Goal: Task Accomplishment & Management: Contribute content

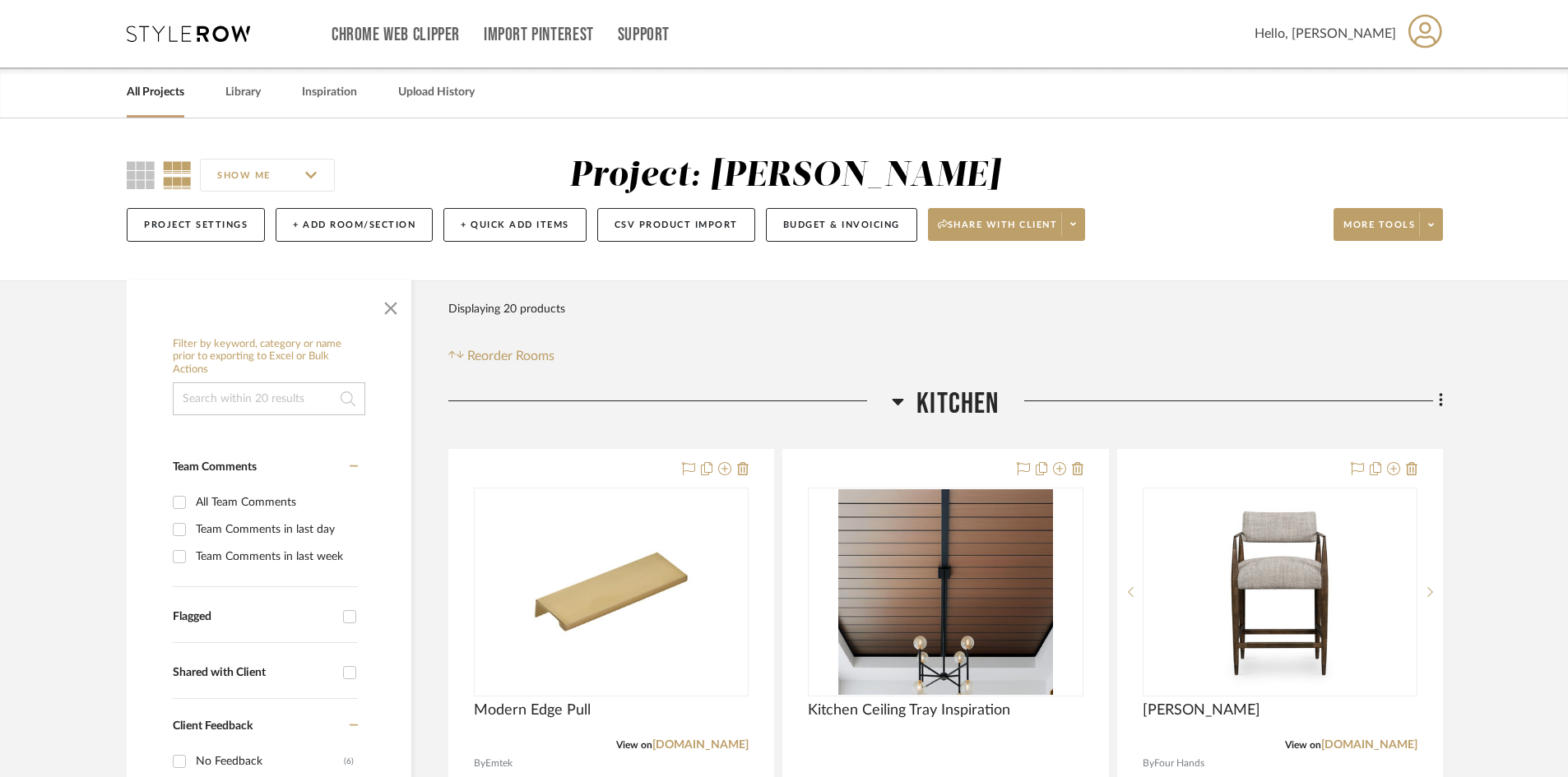
click at [174, 27] on icon at bounding box center [189, 33] width 123 height 17
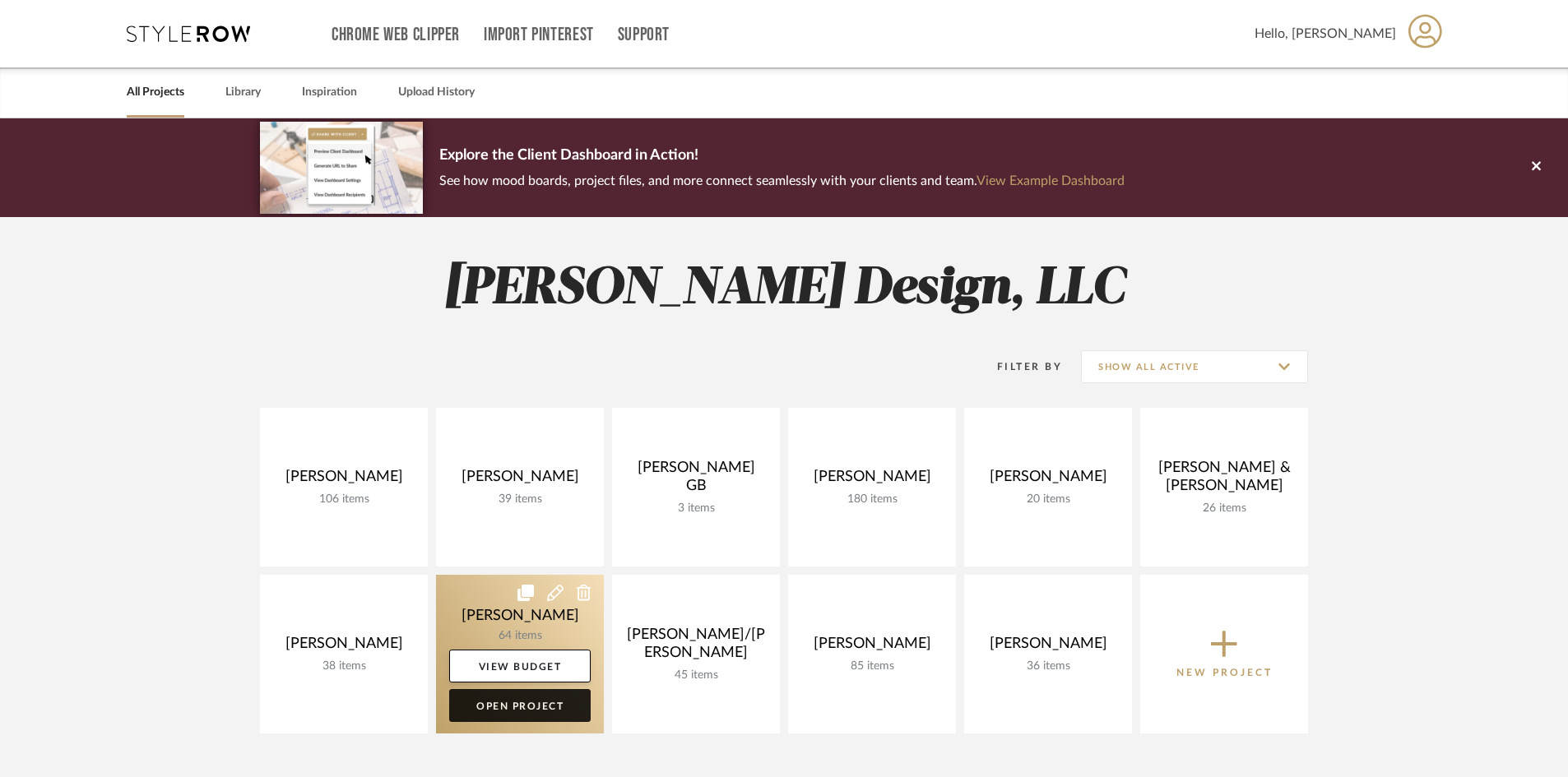
click at [556, 700] on link "Open Project" at bounding box center [520, 705] width 142 height 33
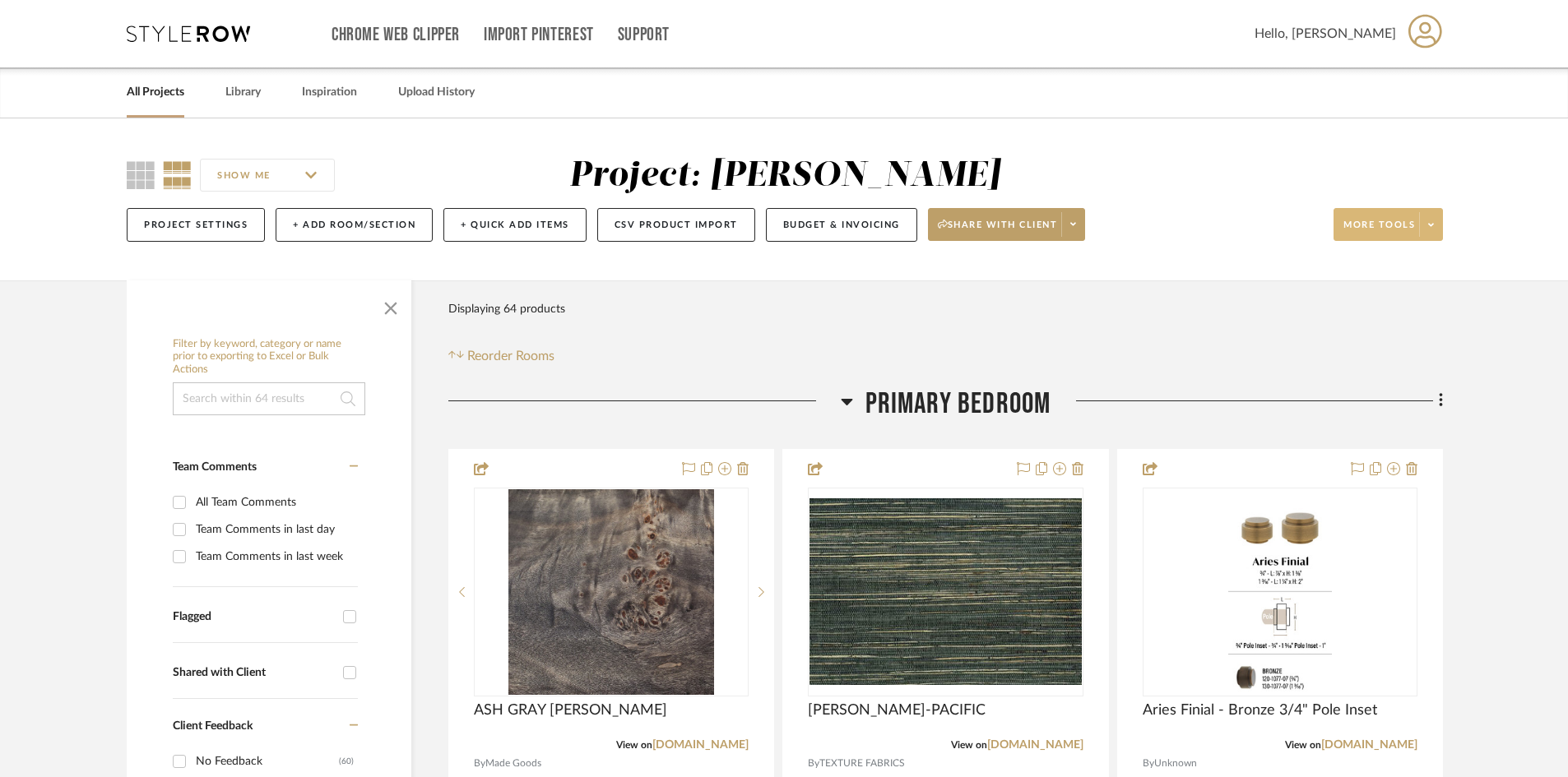
click at [1434, 221] on span at bounding box center [1431, 225] width 23 height 25
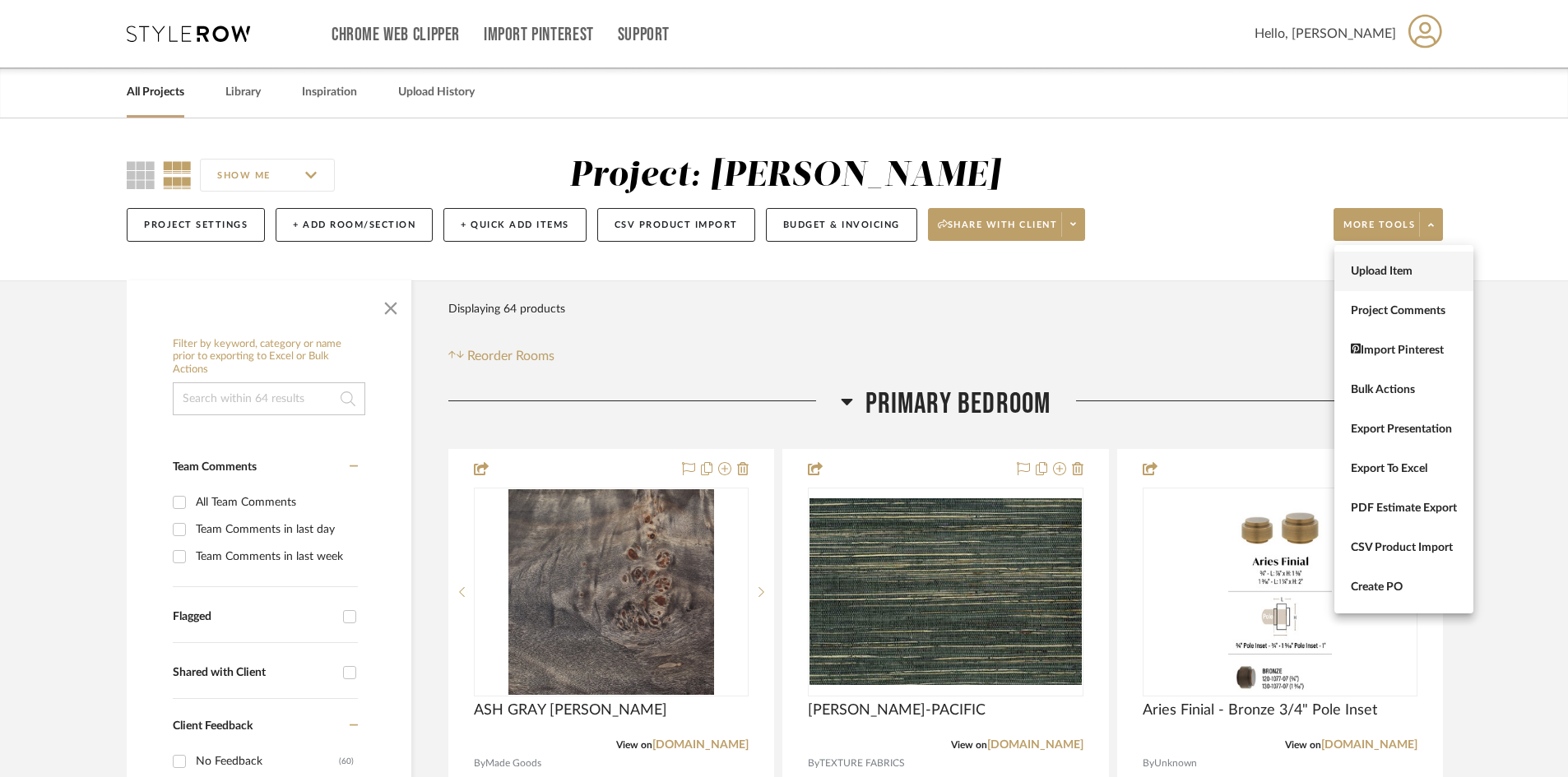
click at [1390, 270] on span "Upload Item" at bounding box center [1403, 272] width 106 height 14
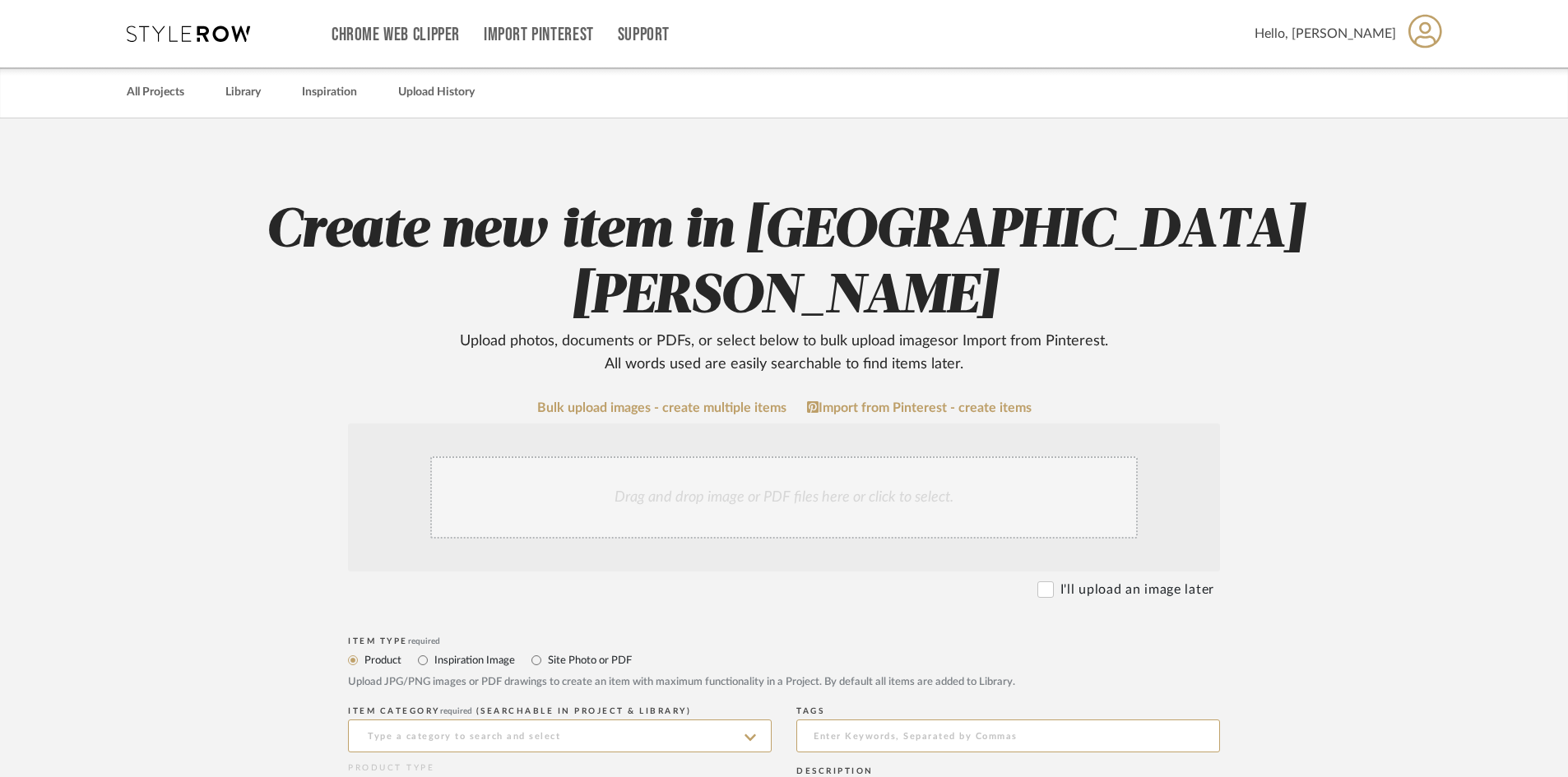
click at [633, 456] on div "Drag and drop image or PDF files here or click to select." at bounding box center [783, 497] width 707 height 82
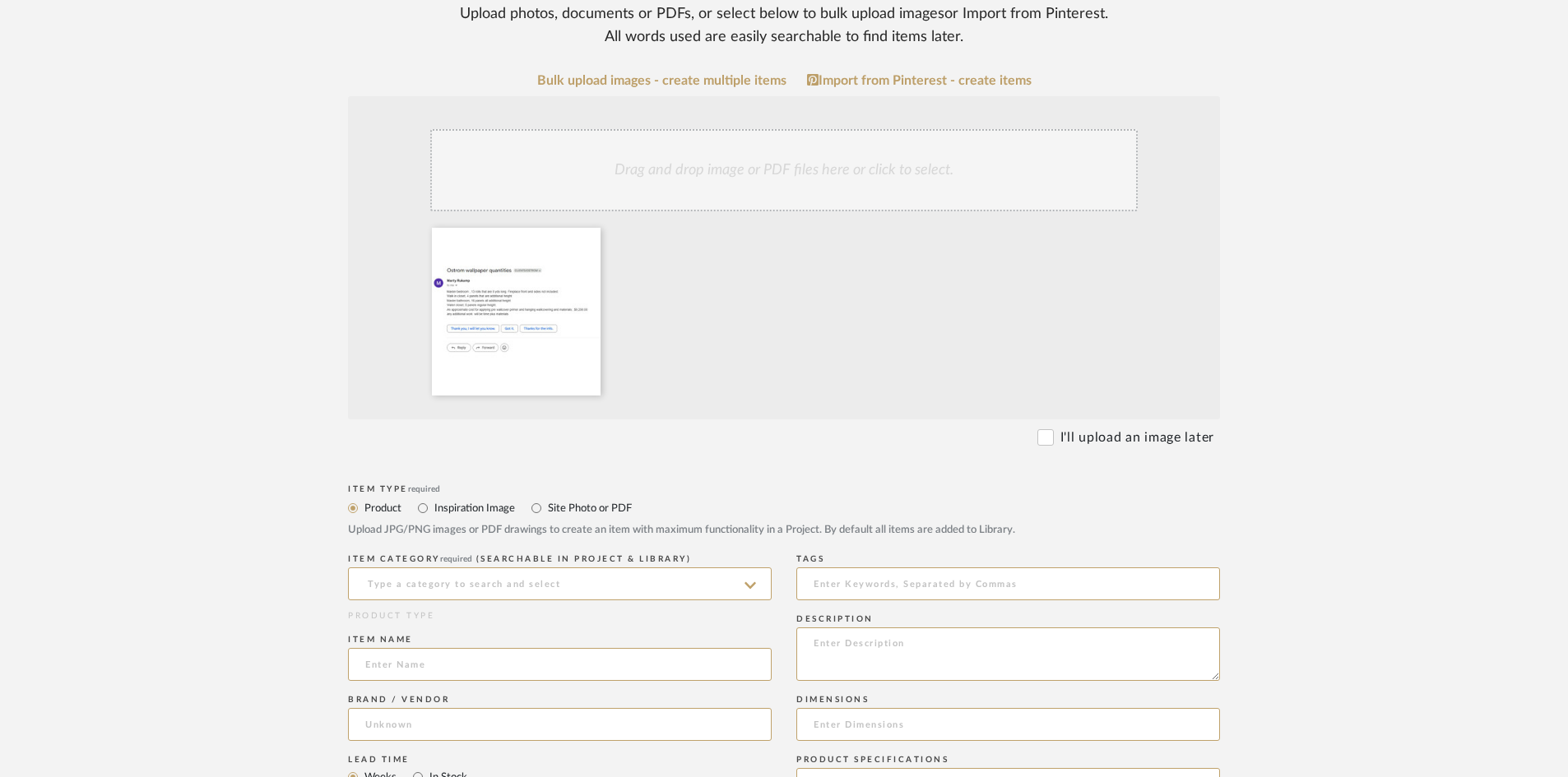
scroll to position [329, 0]
click at [535, 497] on input "Site Photo or PDF" at bounding box center [536, 507] width 19 height 19
radio input "true"
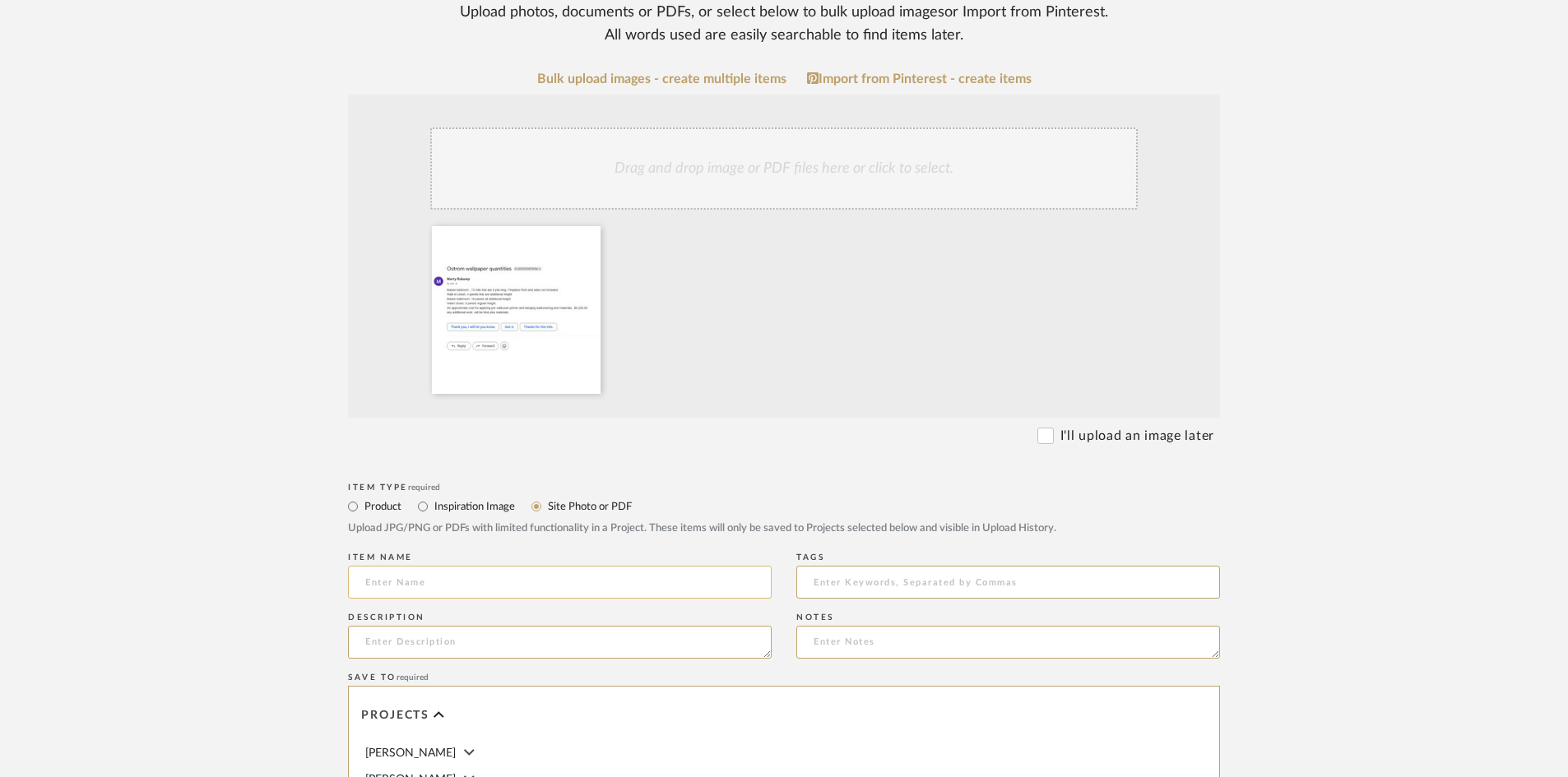
click at [389, 566] on input at bounding box center [559, 581] width 424 height 33
type input "Wallcoverings"
click at [233, 476] on upload-items "Create new item in [PERSON_NAME] Upload photos, documents or PDFs, or select be…" at bounding box center [784, 486] width 1568 height 1395
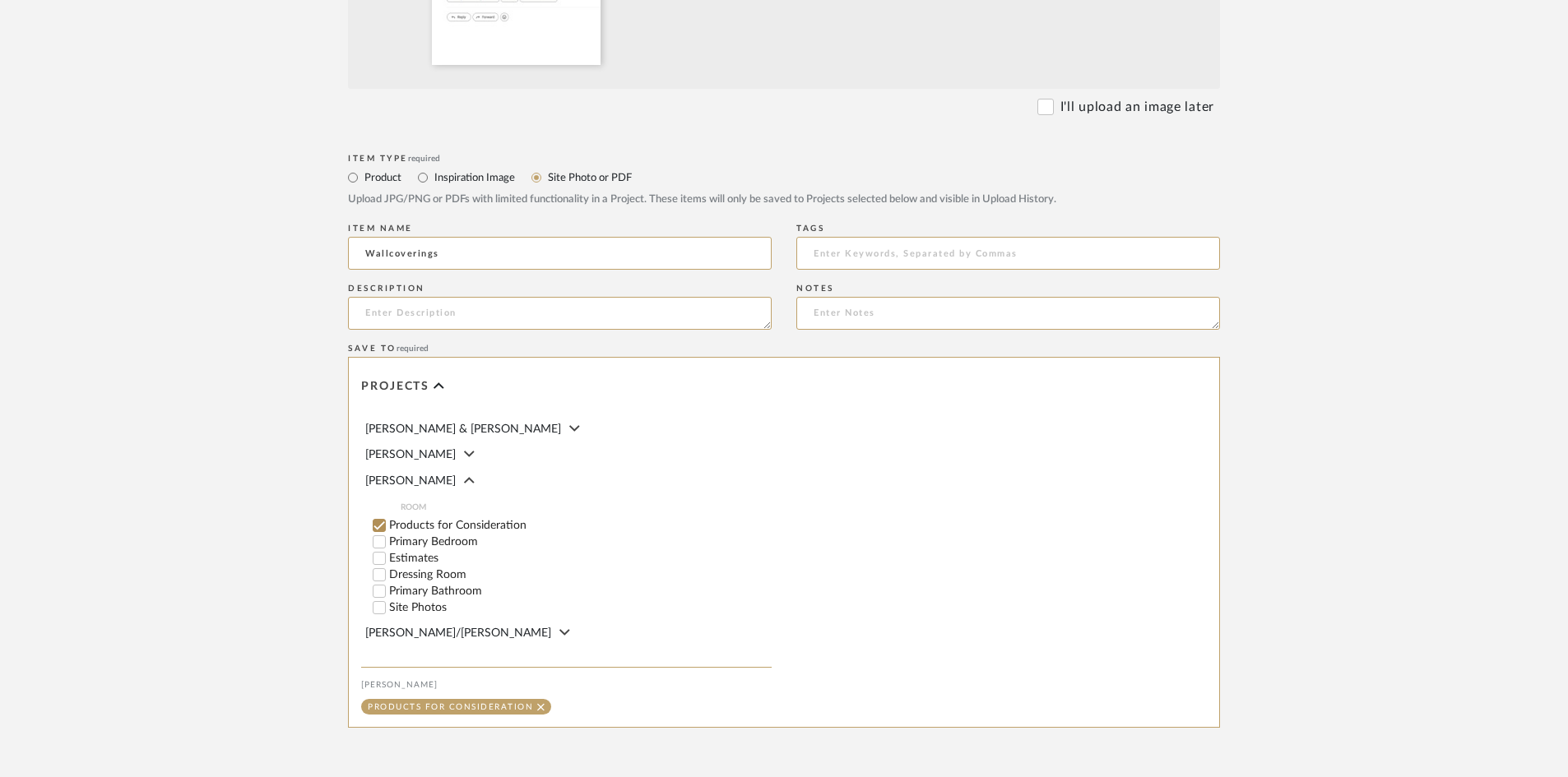
scroll to position [165, 0]
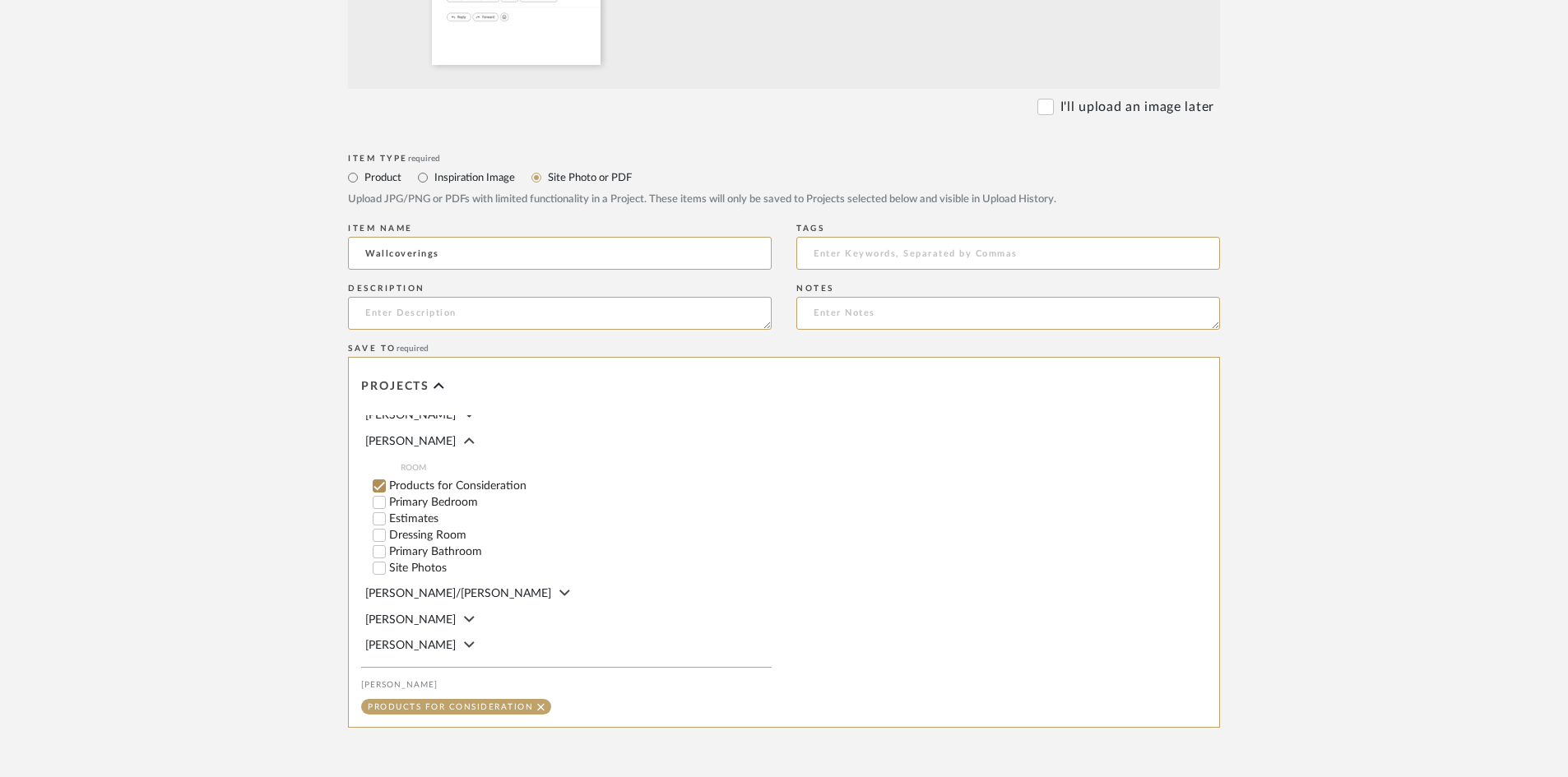
click at [377, 511] on input "Estimates" at bounding box center [379, 519] width 17 height 17
checkbox input "false"
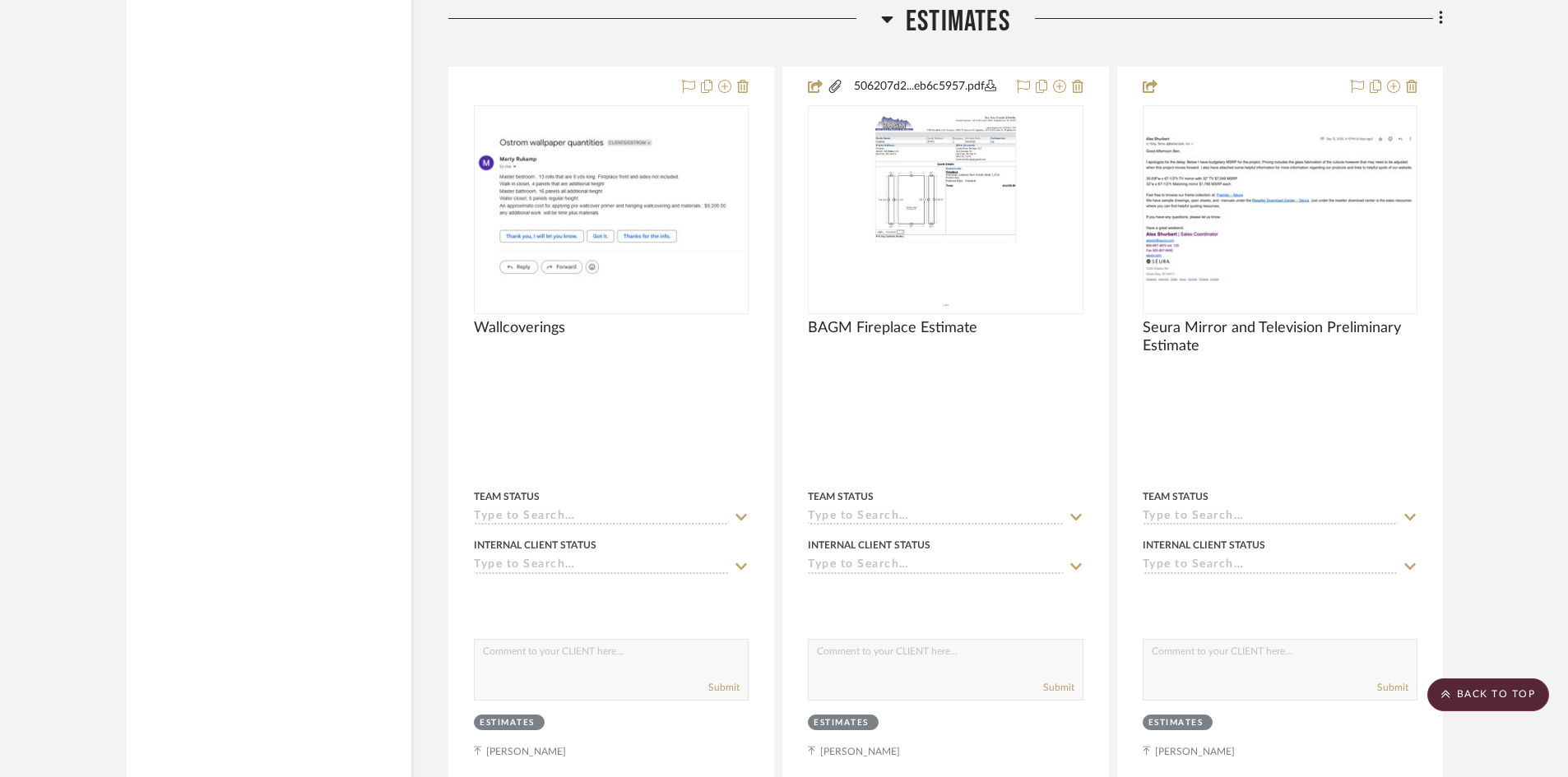
scroll to position [2714, 0]
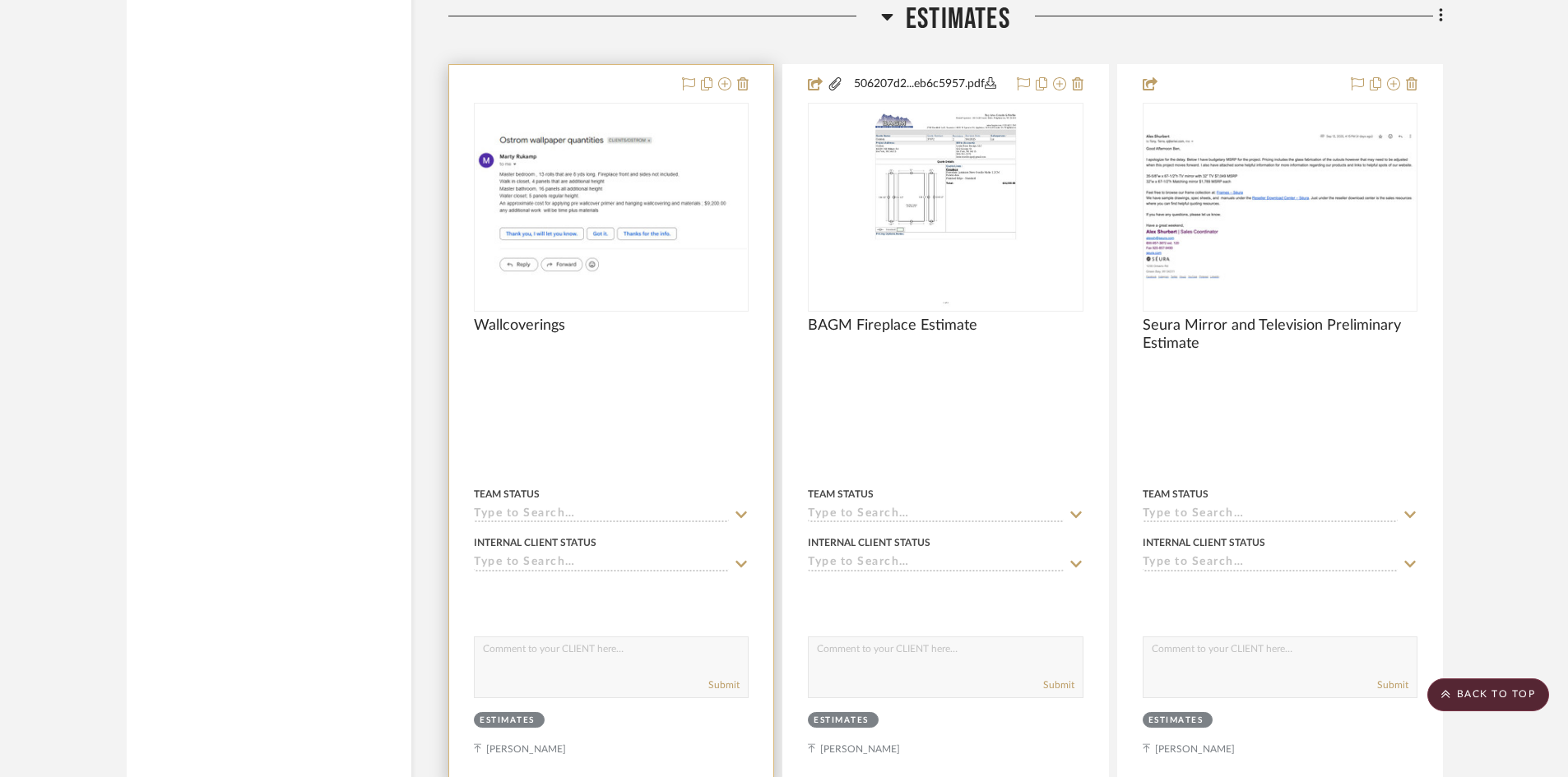
click at [541, 340] on div "Wallcoverings" at bounding box center [611, 334] width 275 height 36
click at [614, 341] on div "Wallcoverings" at bounding box center [611, 334] width 275 height 36
click at [654, 230] on img "0" at bounding box center [611, 207] width 271 height 150
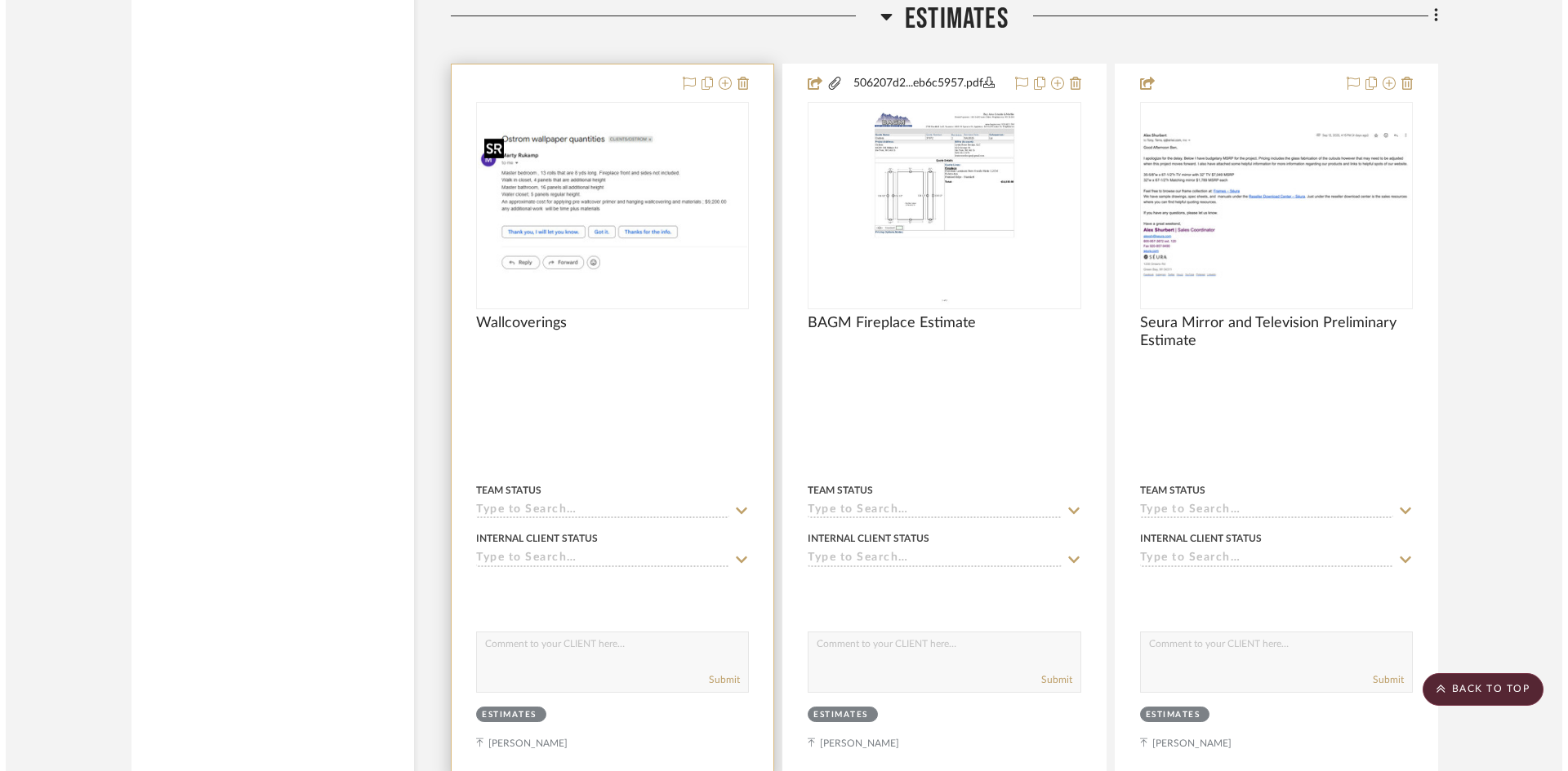
scroll to position [0, 0]
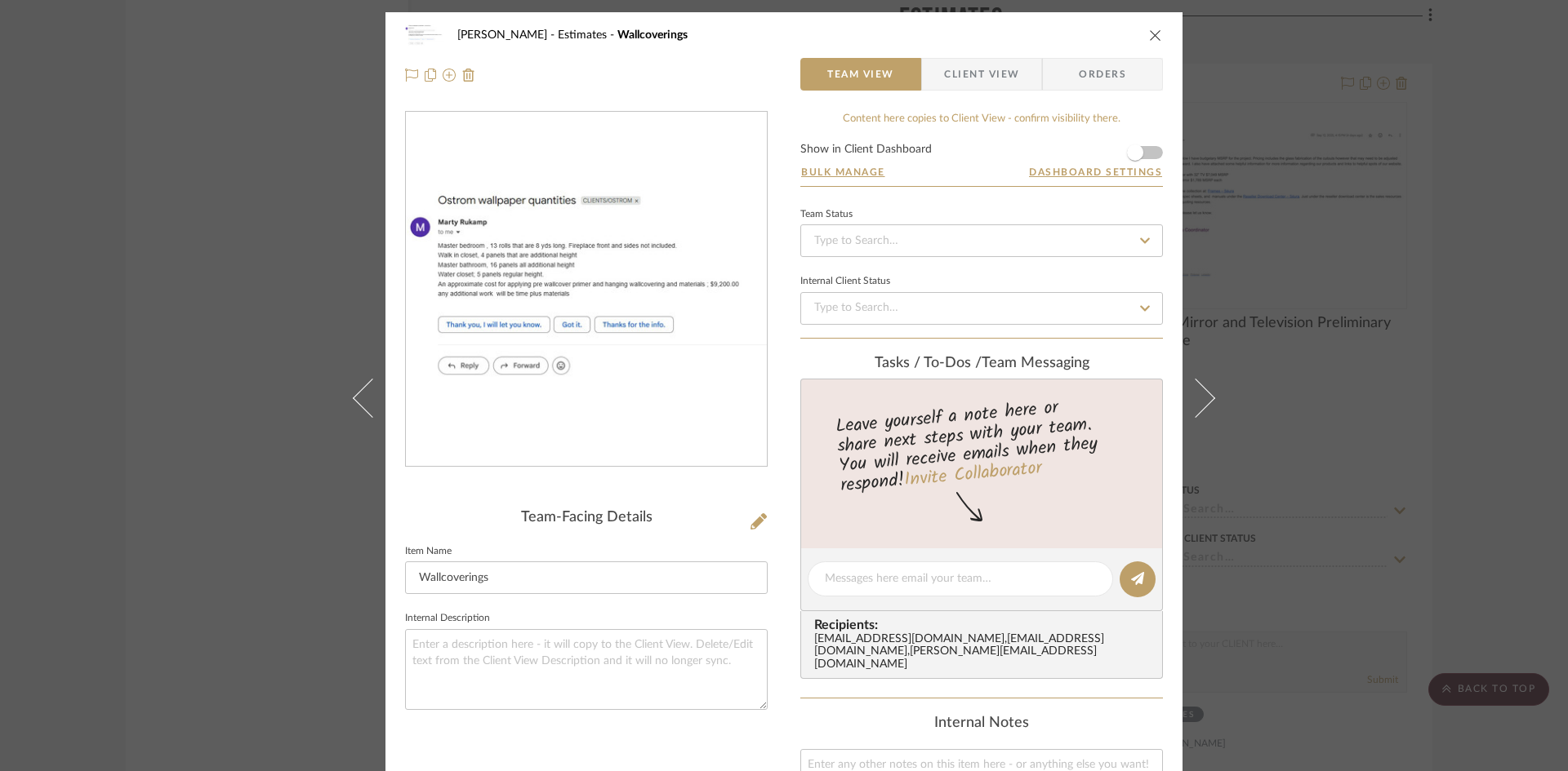
click at [545, 293] on img "0" at bounding box center [586, 290] width 361 height 199
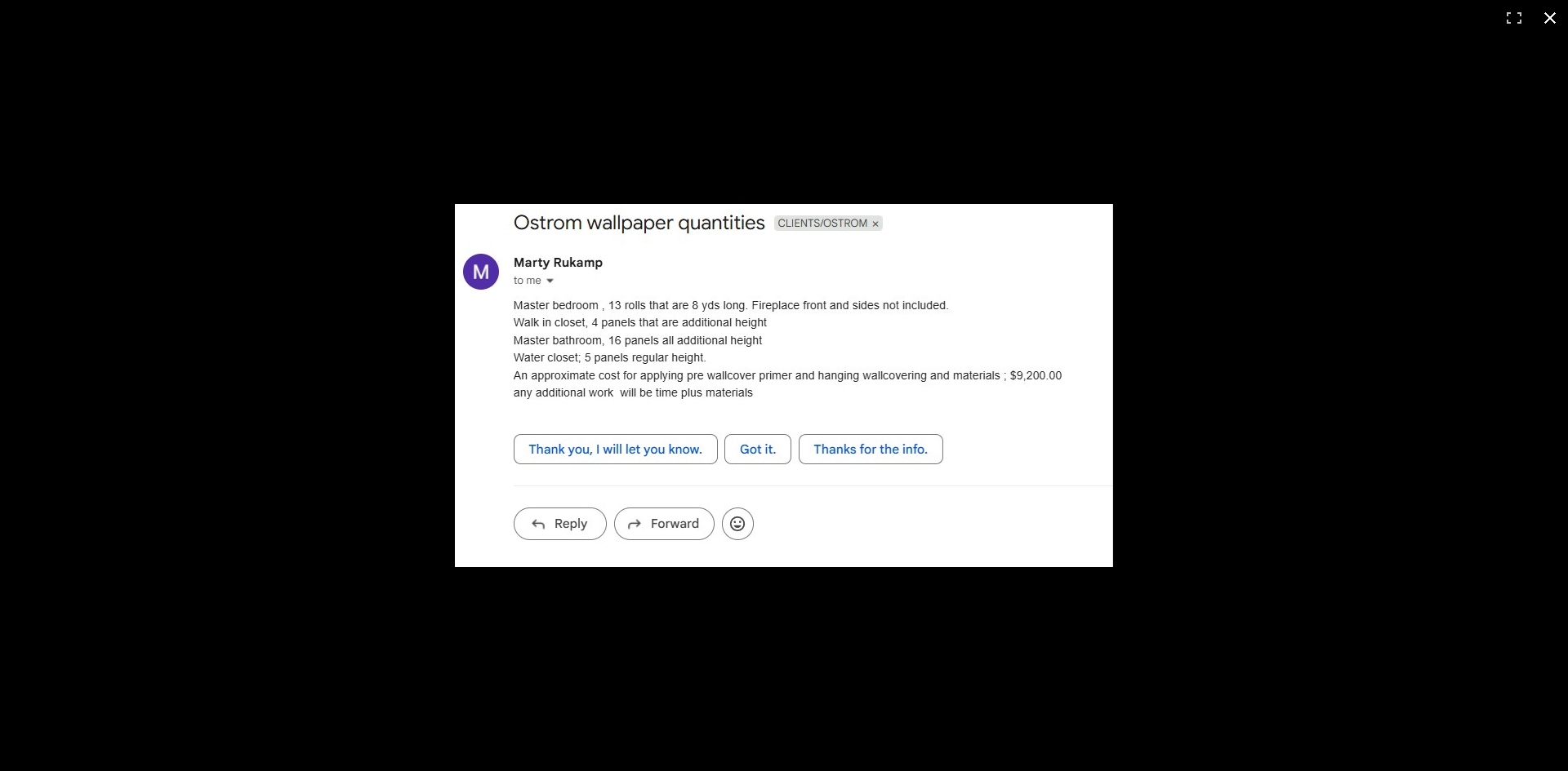
click at [1548, 15] on button at bounding box center [1550, 17] width 36 height 36
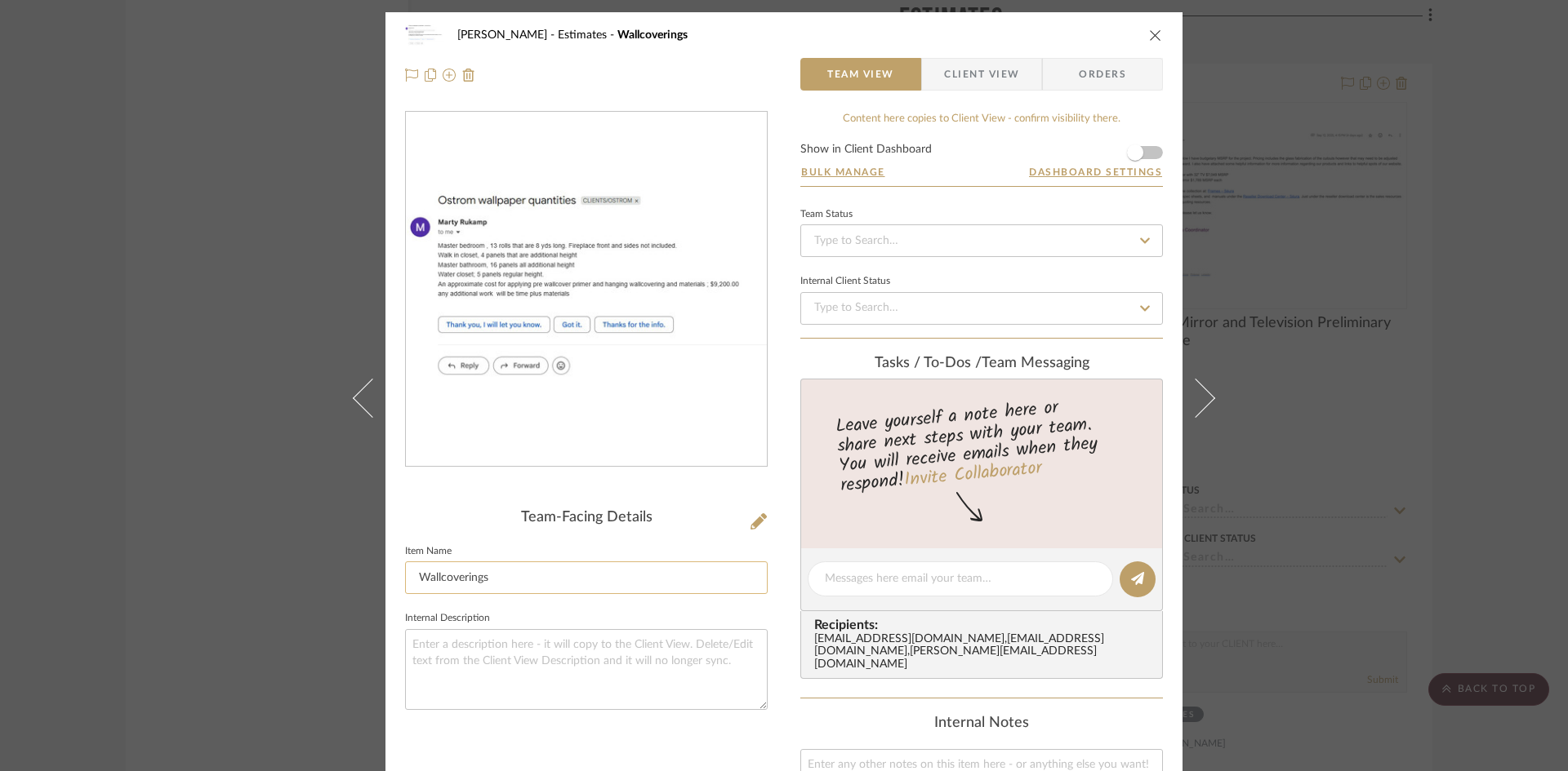
click at [505, 565] on input "Wallcoverings" at bounding box center [586, 577] width 363 height 32
type input "Wallcovering Estimates"
click at [1127, 149] on span "button" at bounding box center [1134, 152] width 17 height 17
click at [969, 142] on div "Content here copies to Client View - confirm visibility there. Show in Client D…" at bounding box center [981, 611] width 363 height 1000
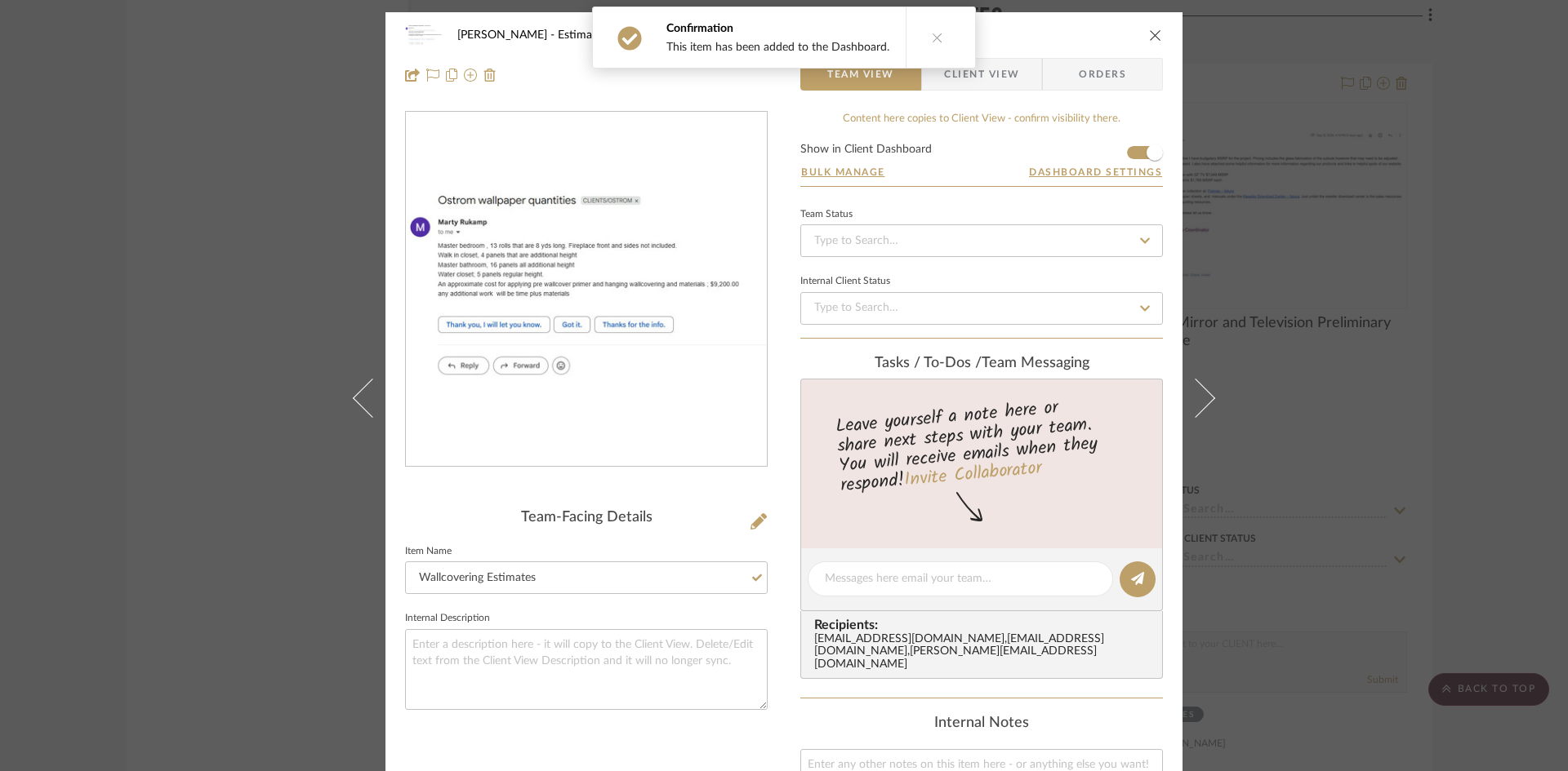
click at [782, 482] on div "[PERSON_NAME] Estimates Wallcovering Estimates Team View Client View Orders Tea…" at bounding box center [784, 594] width 797 height 1163
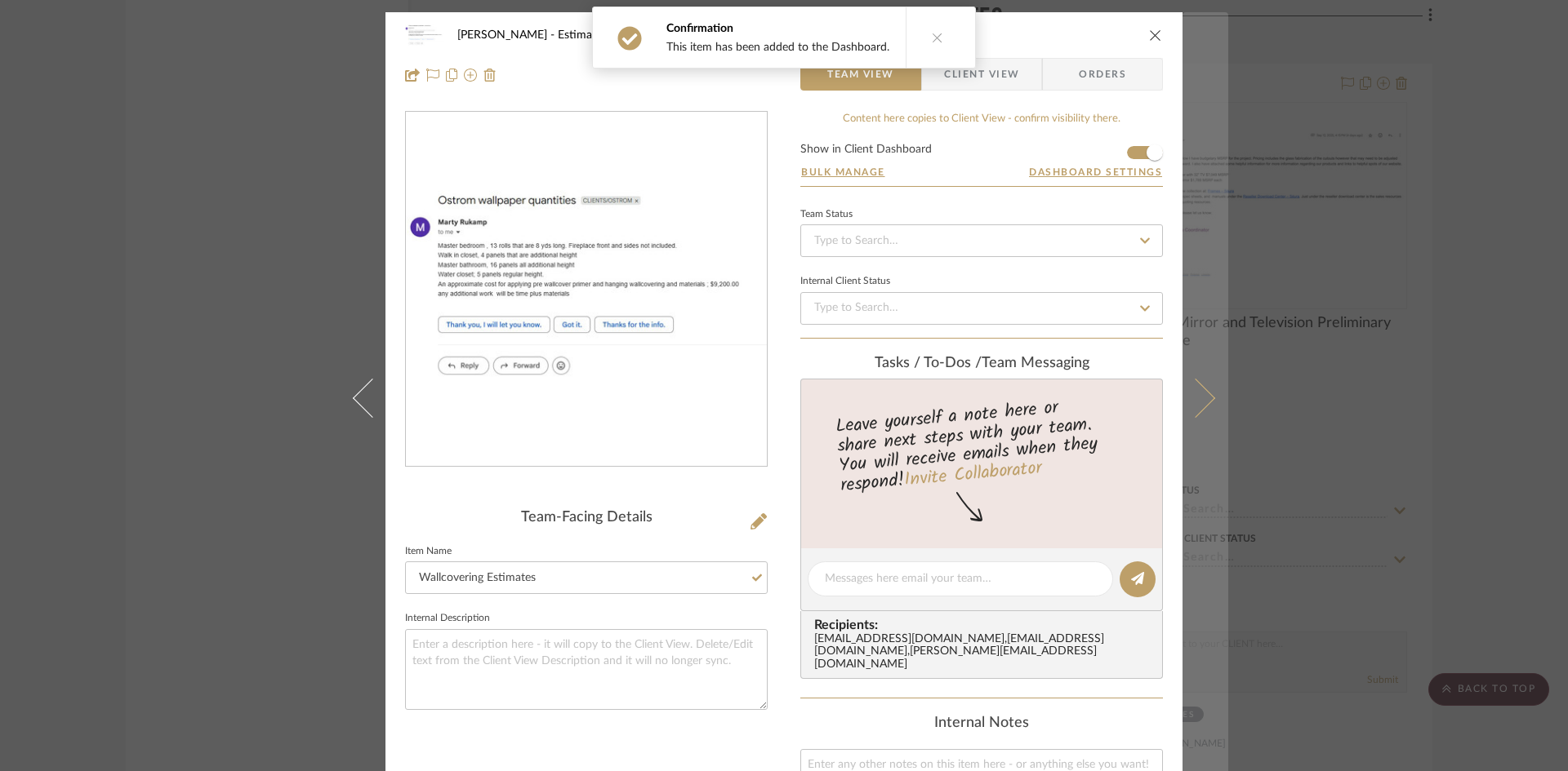
click at [1195, 395] on icon at bounding box center [1195, 397] width 39 height 39
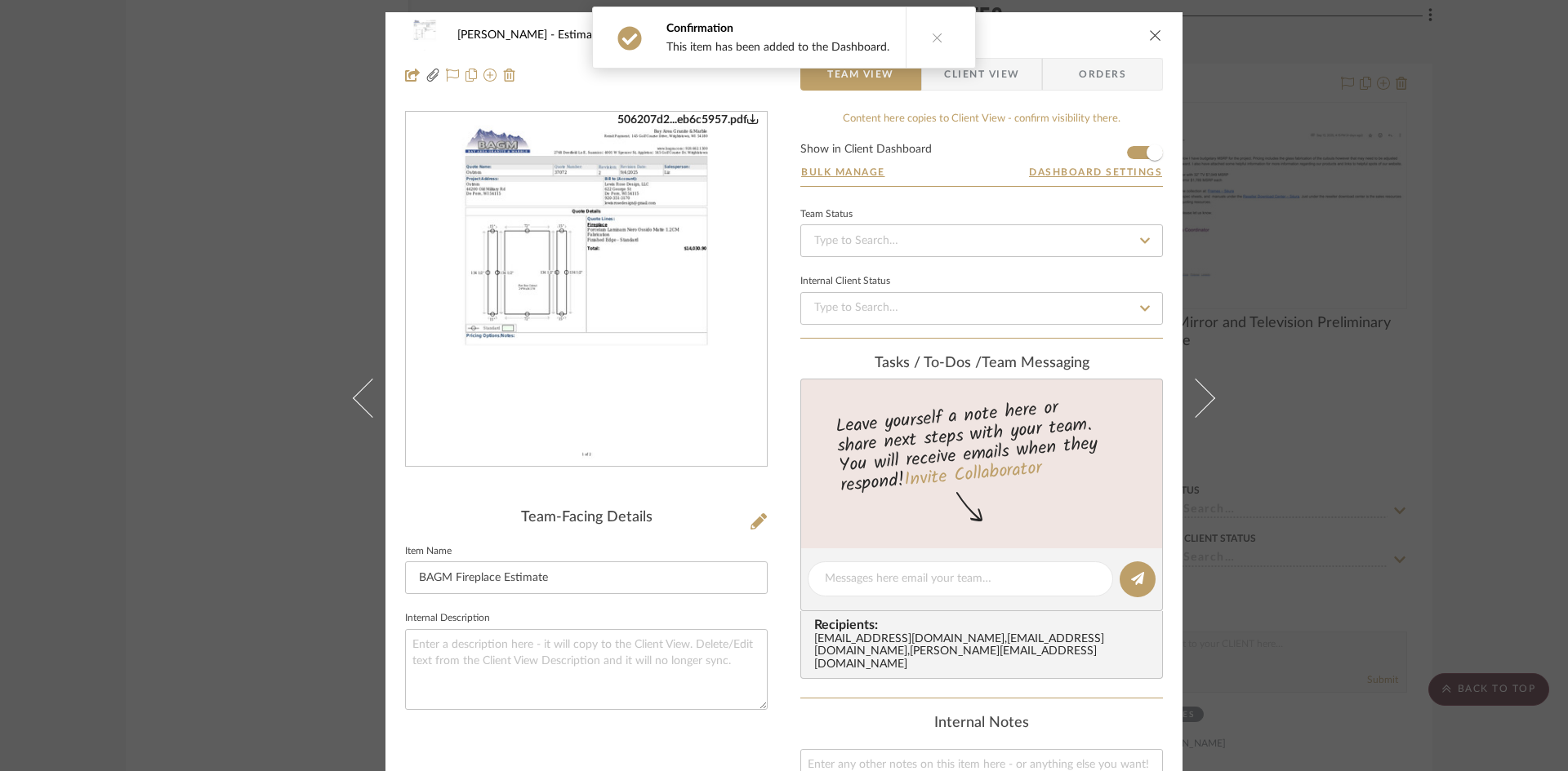
click at [1195, 395] on icon at bounding box center [1195, 397] width 39 height 39
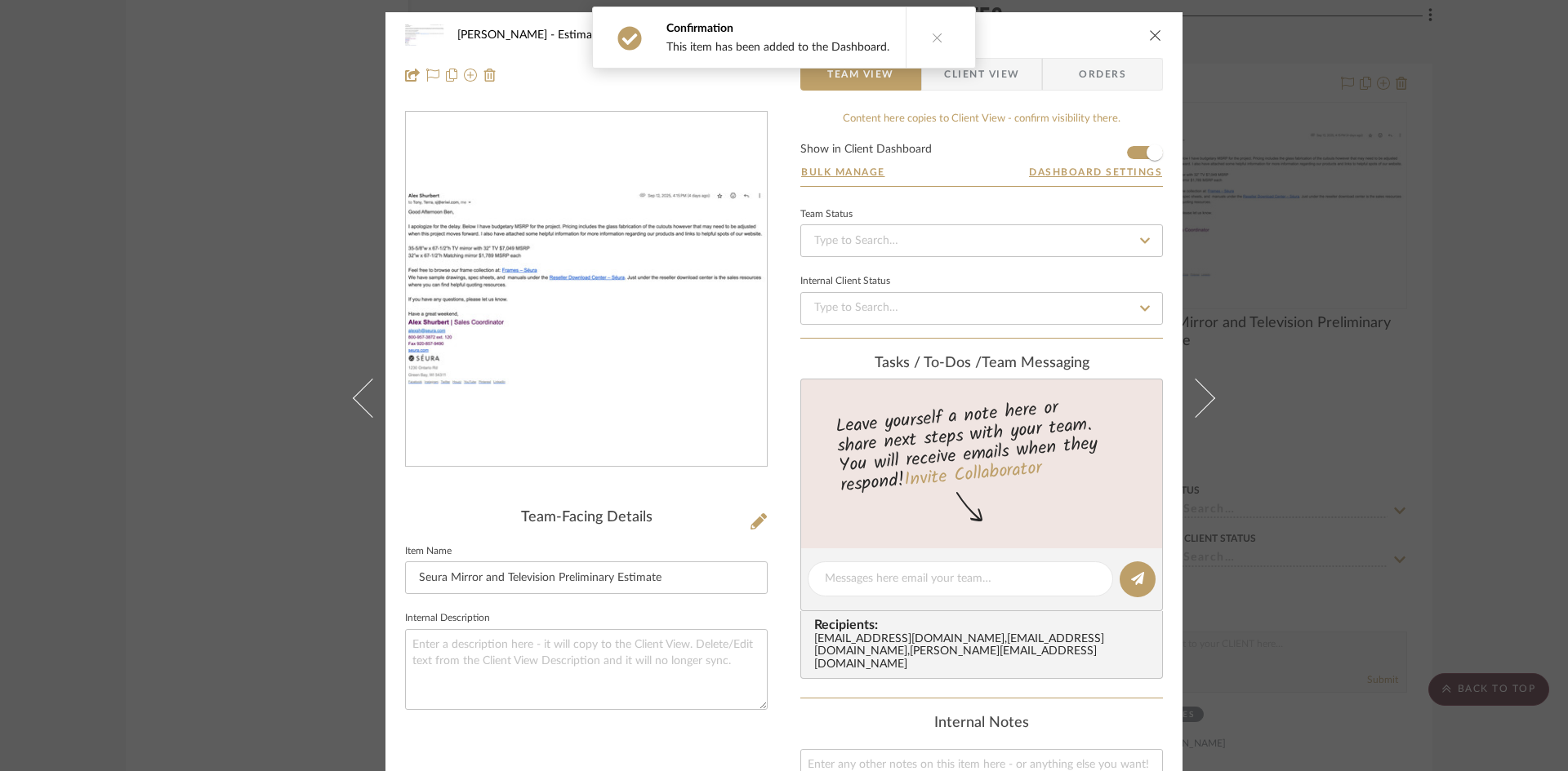
click at [931, 38] on icon at bounding box center [937, 37] width 11 height 11
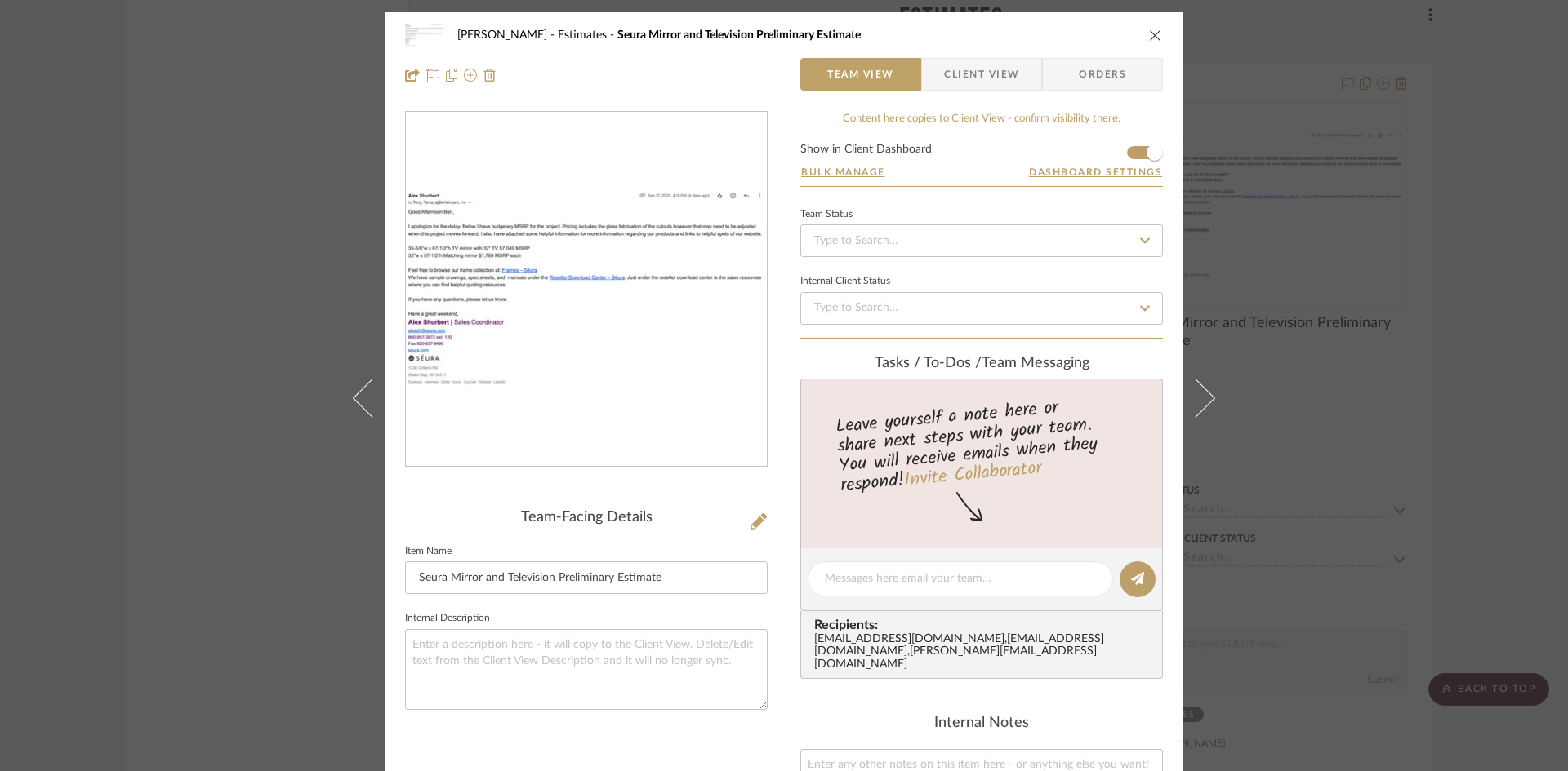
click at [1144, 43] on div "[PERSON_NAME] Estimates Seura Mirror and Television Preliminary Estimate" at bounding box center [784, 34] width 757 height 32
click at [1149, 39] on icon "close" at bounding box center [1155, 35] width 13 height 13
